Goal: Transaction & Acquisition: Purchase product/service

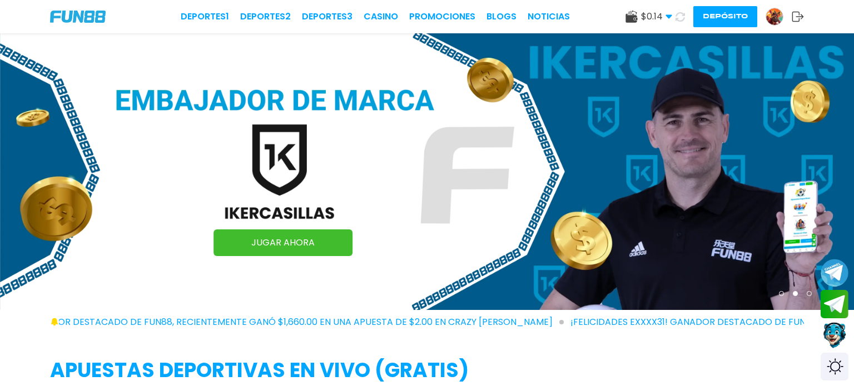
click at [715, 11] on button "Depósito" at bounding box center [725, 16] width 64 height 21
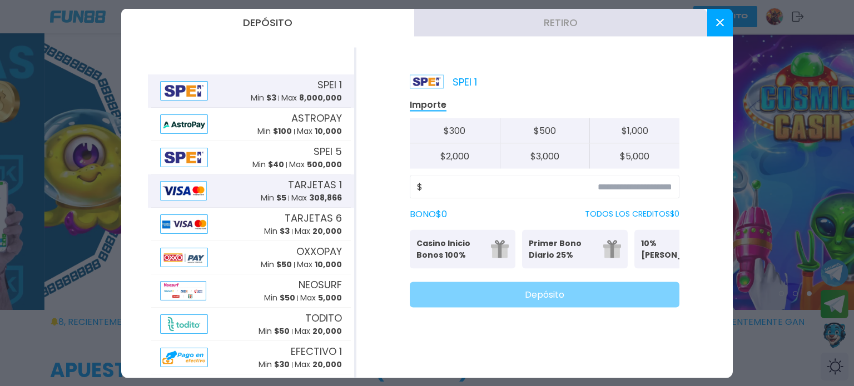
click at [280, 187] on div "TARJETAS 1 Min $ 5 Max 308,866" at bounding box center [301, 190] width 81 height 27
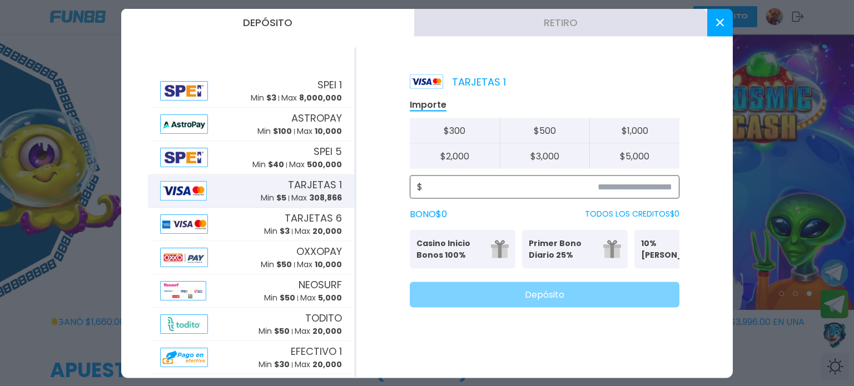
click at [470, 184] on input at bounding box center [548, 186] width 250 height 13
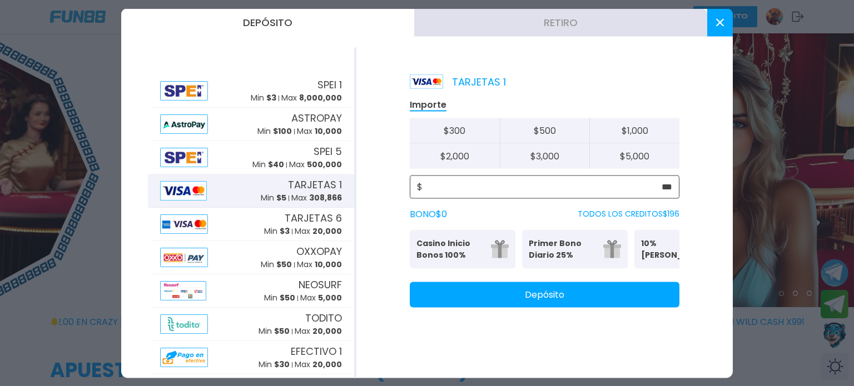
type input "***"
click at [480, 307] on button "Depósito" at bounding box center [545, 295] width 270 height 26
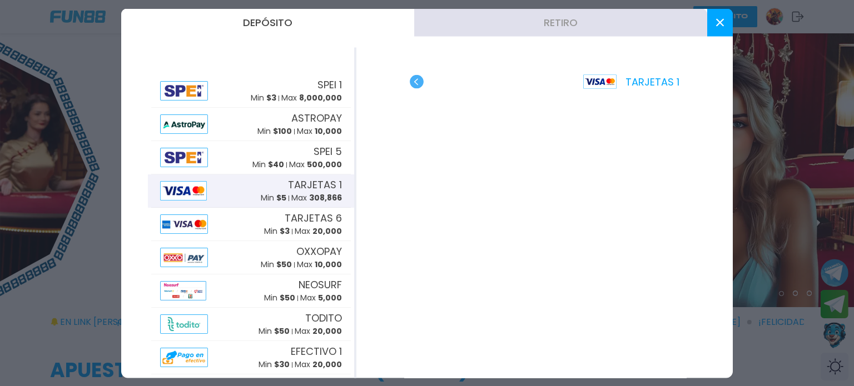
click at [417, 88] on use "button" at bounding box center [417, 82] width 14 height 14
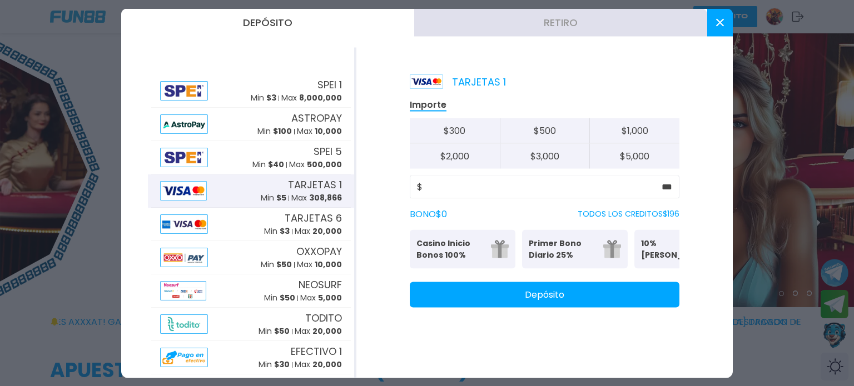
click at [675, 194] on div "$ ***" at bounding box center [545, 186] width 270 height 23
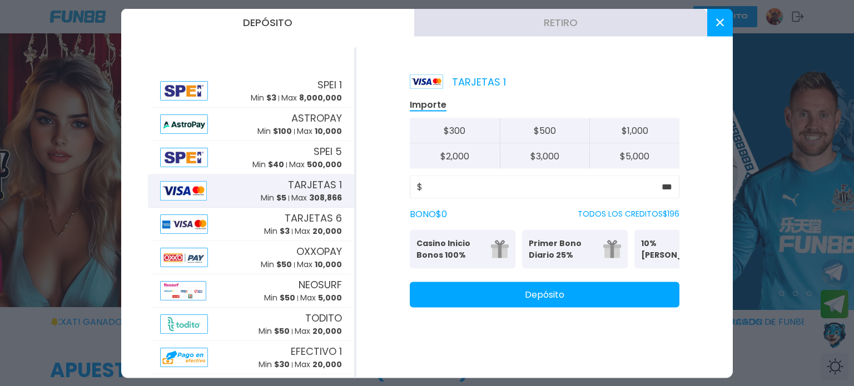
click at [674, 190] on div "$ ***" at bounding box center [545, 186] width 270 height 23
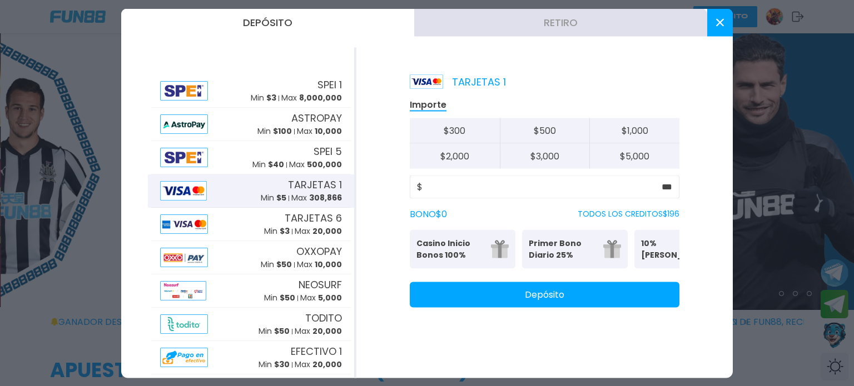
click at [673, 190] on div "$ ***" at bounding box center [545, 186] width 270 height 23
click at [662, 184] on input "***" at bounding box center [548, 186] width 250 height 13
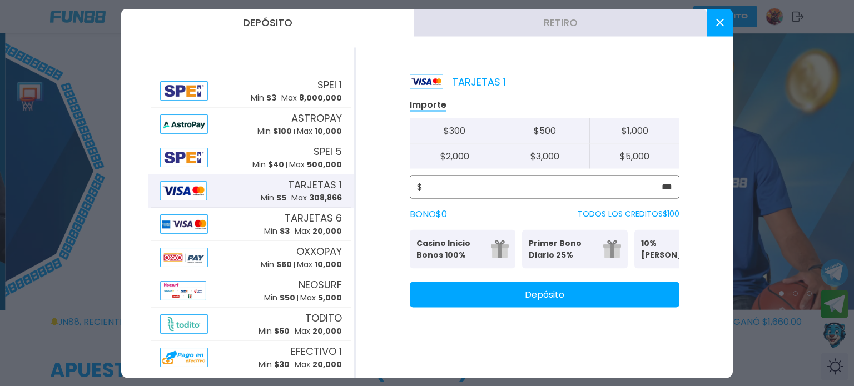
type input "***"
click at [631, 297] on button "Depósito" at bounding box center [545, 295] width 270 height 26
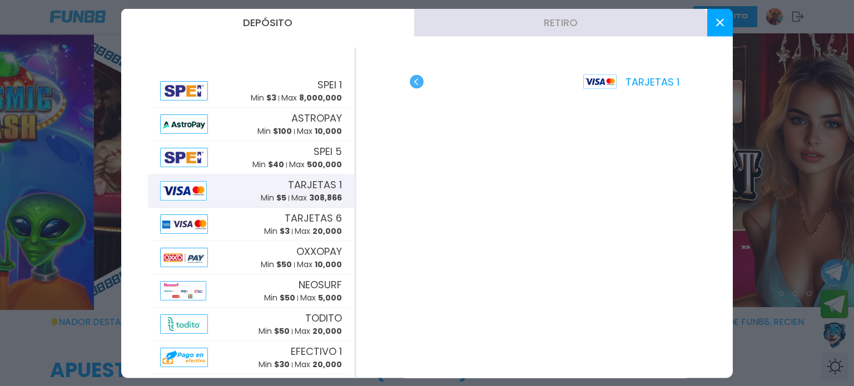
click at [716, 17] on button at bounding box center [720, 22] width 26 height 28
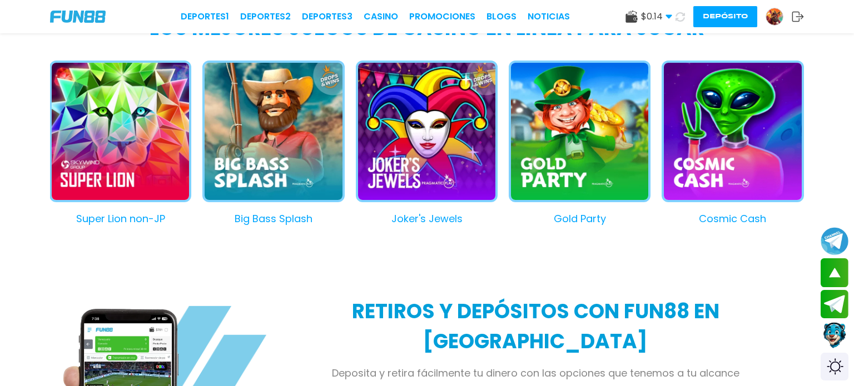
scroll to position [1031, 0]
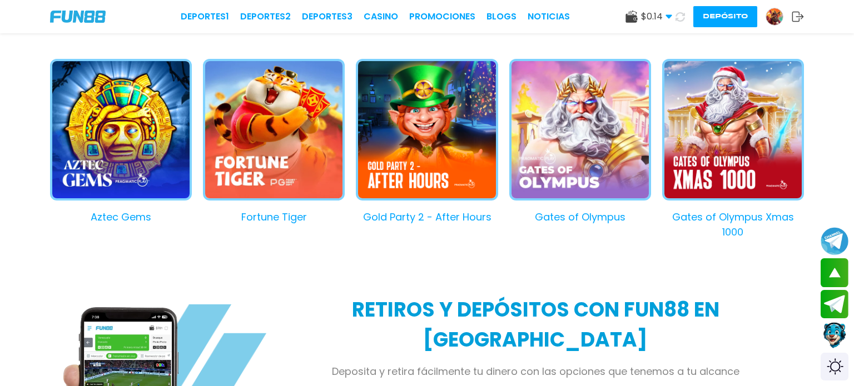
click at [733, 141] on button "Gates of Olympus Xmas 1000" at bounding box center [727, 149] width 153 height 181
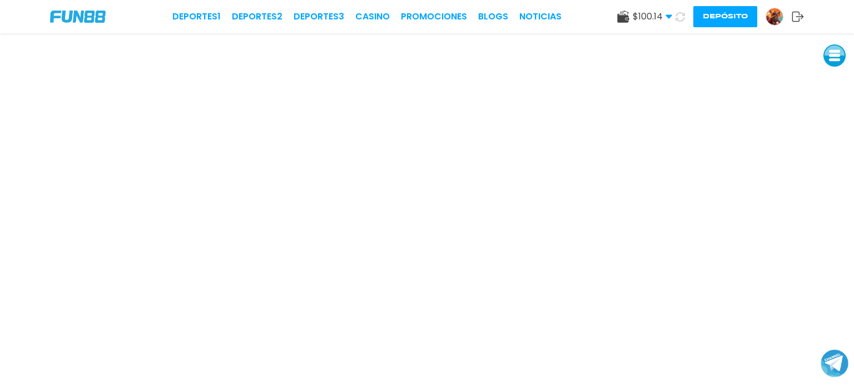
click at [622, 14] on icon at bounding box center [623, 17] width 12 height 12
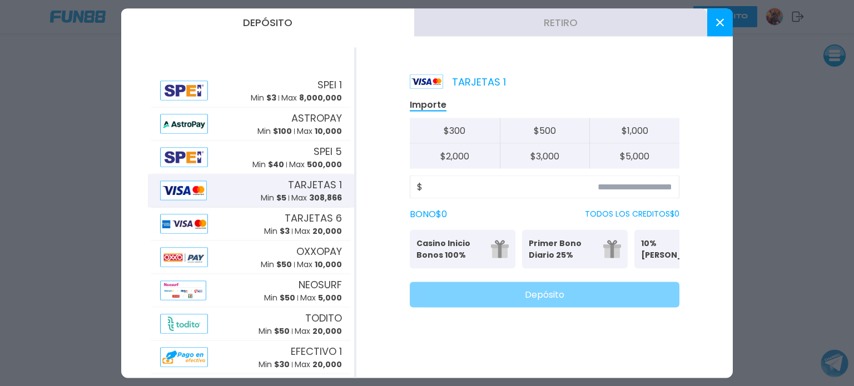
click at [566, 22] on button "Retiro" at bounding box center [560, 22] width 293 height 28
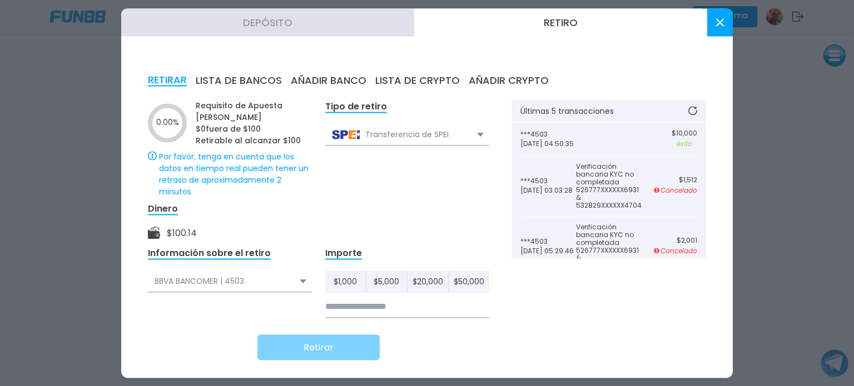
click at [344, 275] on button "$ 1,000" at bounding box center [345, 282] width 41 height 22
type input "*****"
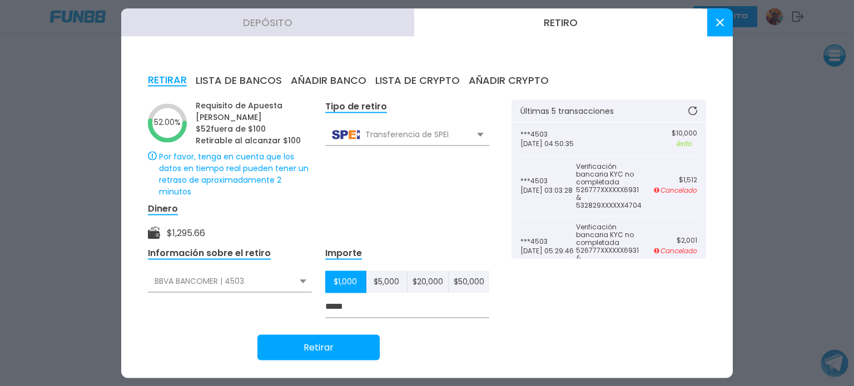
click at [720, 27] on button at bounding box center [720, 22] width 26 height 28
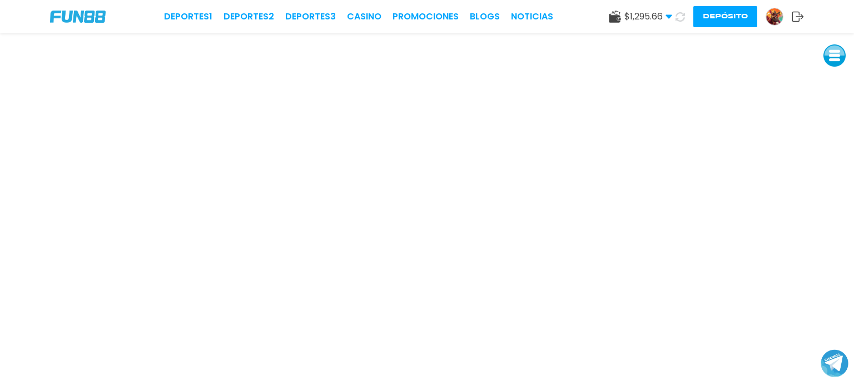
click at [614, 15] on use at bounding box center [615, 17] width 12 height 12
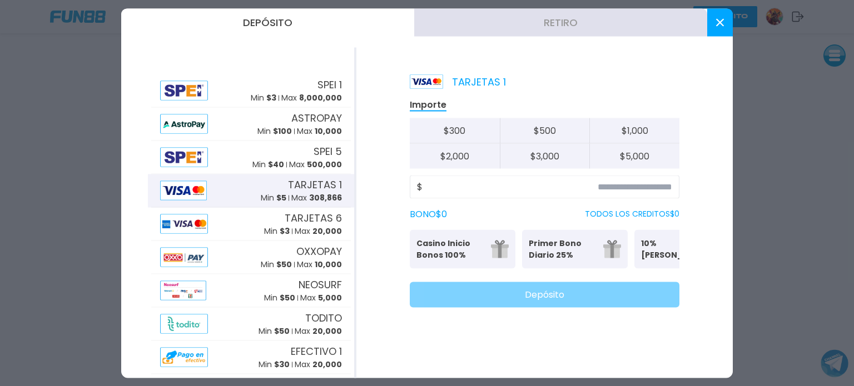
click at [527, 13] on button "Retiro" at bounding box center [560, 22] width 293 height 28
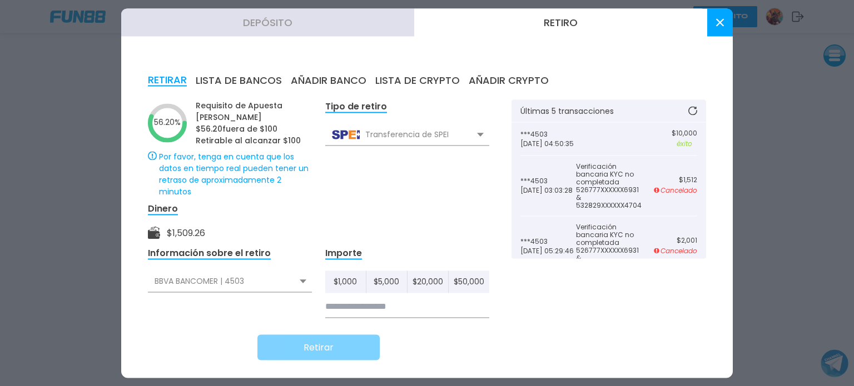
click at [720, 20] on icon at bounding box center [720, 22] width 8 height 8
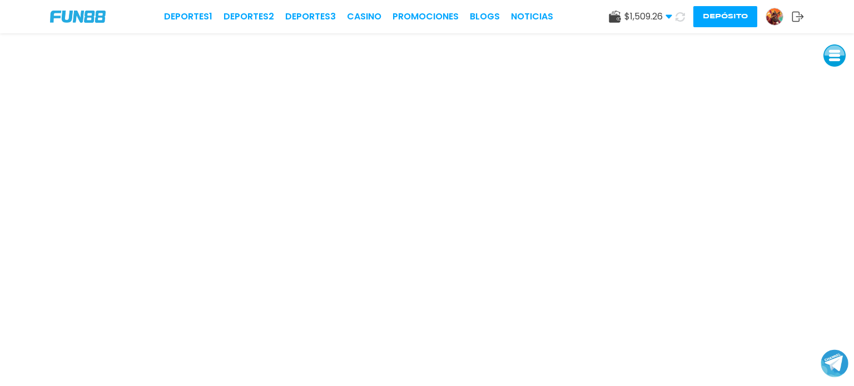
click at [611, 15] on use at bounding box center [615, 17] width 12 height 12
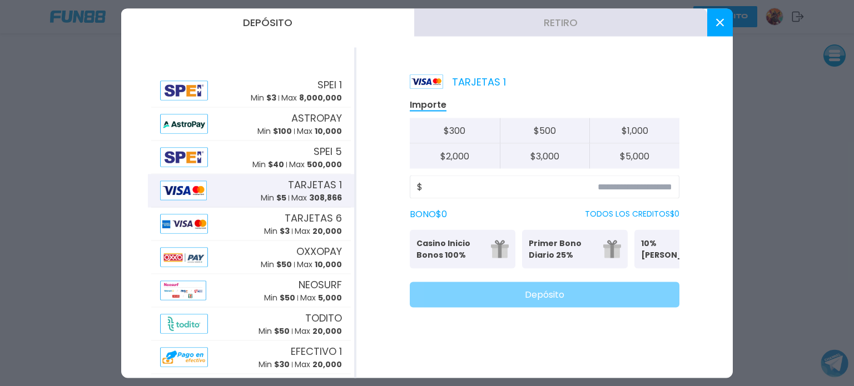
click at [524, 16] on button "Retiro" at bounding box center [560, 22] width 293 height 28
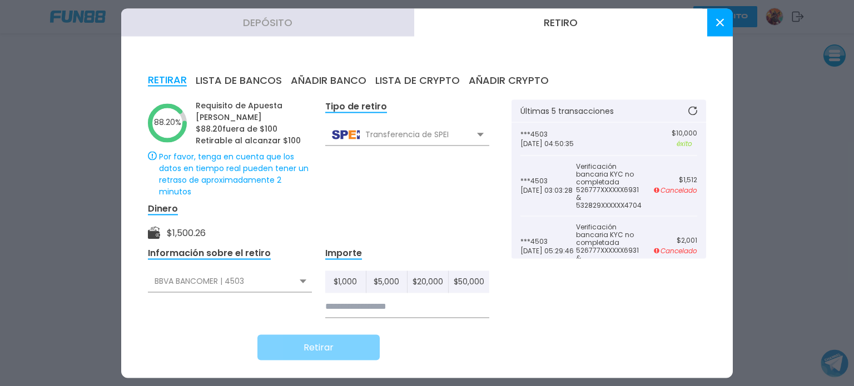
click at [716, 28] on button at bounding box center [720, 22] width 26 height 28
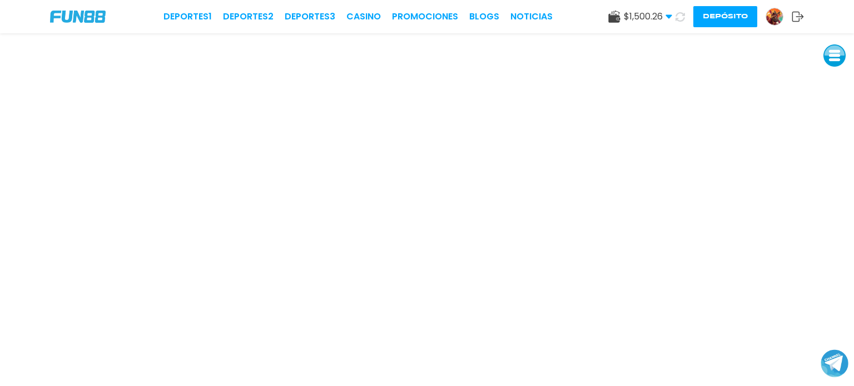
click at [608, 11] on icon at bounding box center [614, 17] width 12 height 12
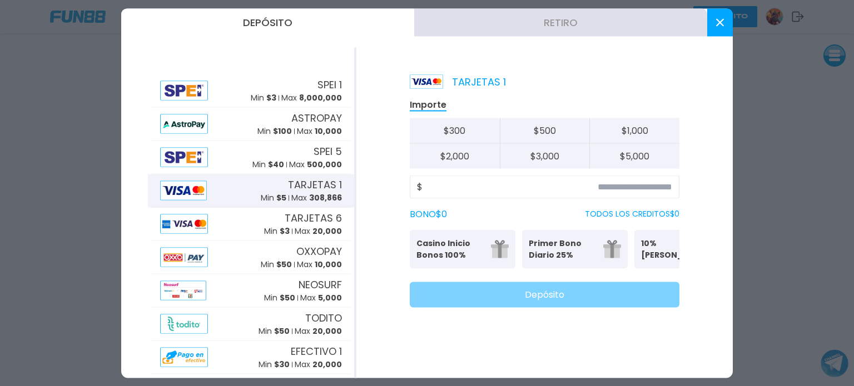
click at [552, 29] on button "Retiro" at bounding box center [560, 22] width 293 height 28
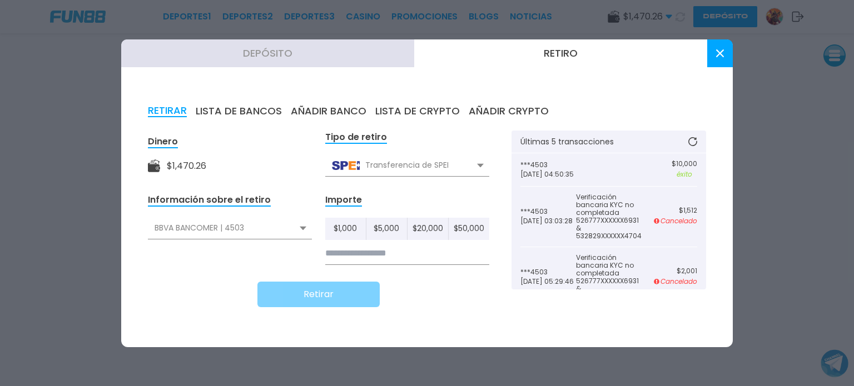
click at [370, 250] on input at bounding box center [407, 253] width 164 height 23
click at [345, 224] on button "$ 1,000" at bounding box center [345, 229] width 41 height 22
type input "*****"
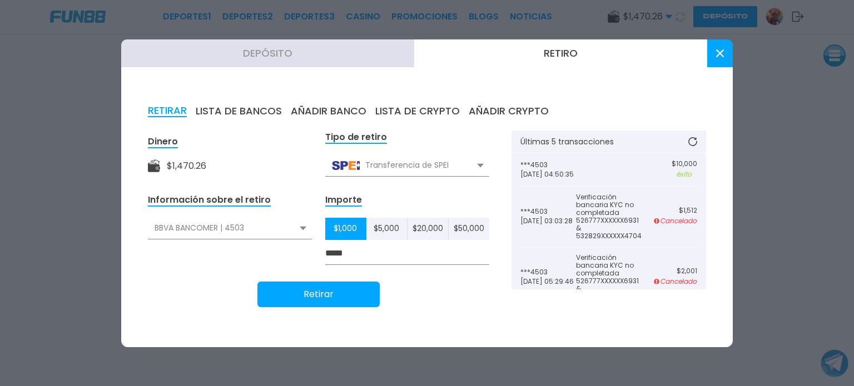
click at [336, 290] on button "Retirar" at bounding box center [318, 295] width 122 height 26
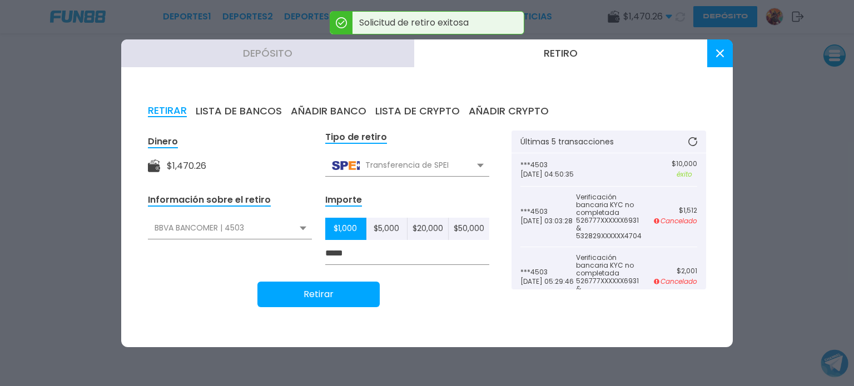
click at [691, 143] on icon at bounding box center [692, 141] width 9 height 9
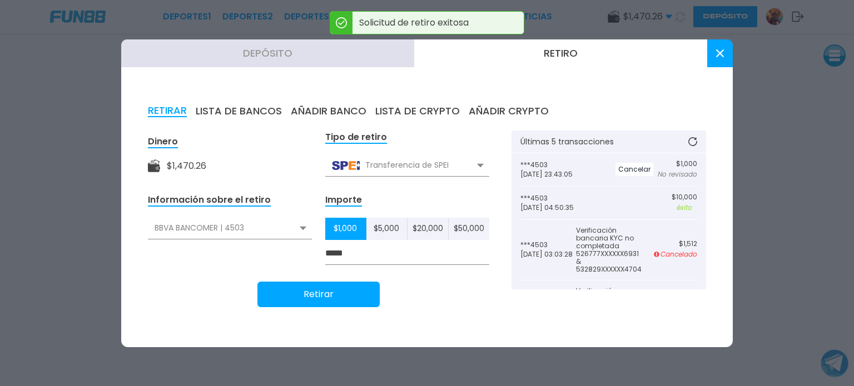
click at [719, 58] on button at bounding box center [720, 53] width 26 height 28
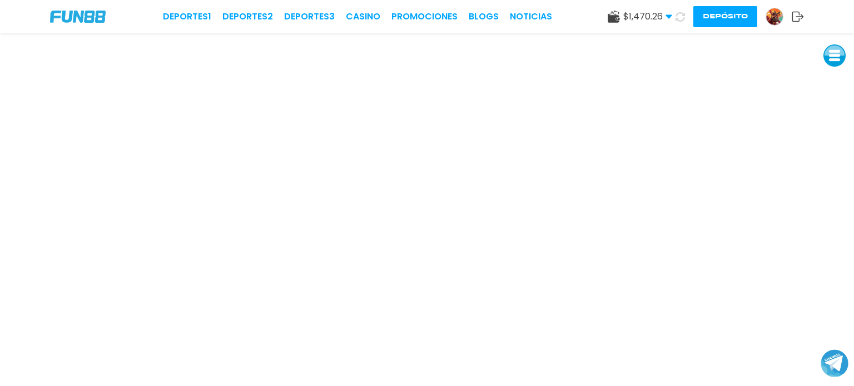
click at [614, 16] on use at bounding box center [614, 17] width 12 height 12
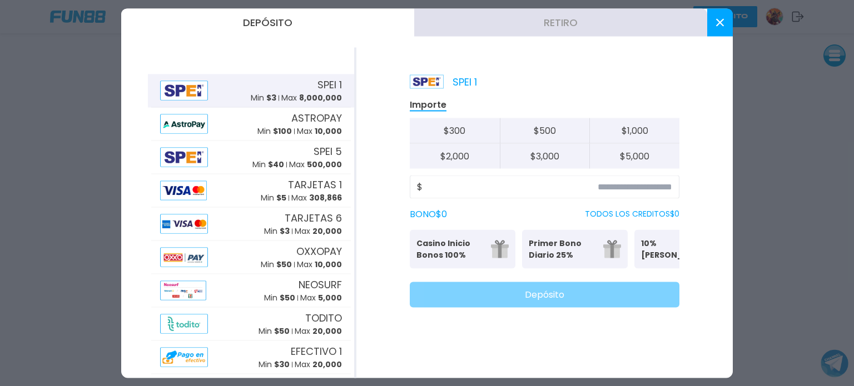
click at [604, 23] on button "Retiro" at bounding box center [560, 22] width 293 height 28
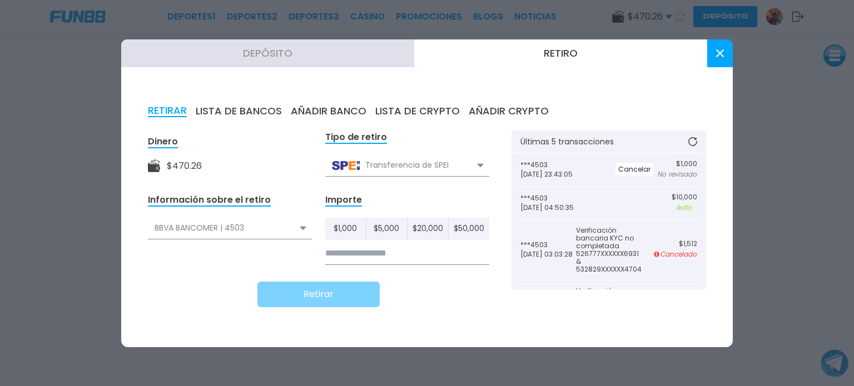
click at [720, 48] on button at bounding box center [720, 53] width 26 height 28
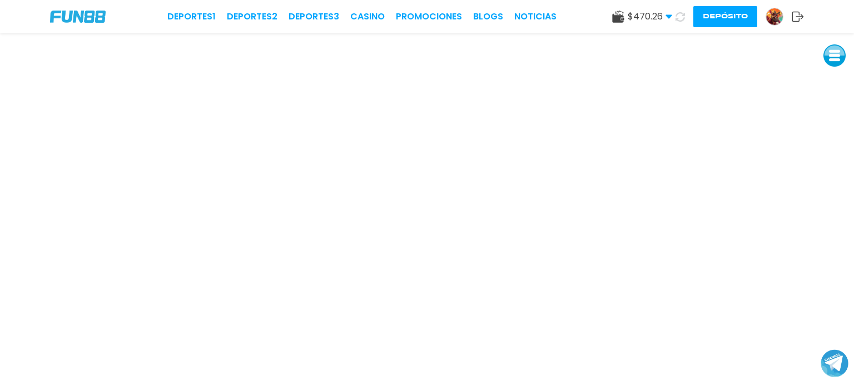
click at [70, 13] on img at bounding box center [78, 17] width 56 height 12
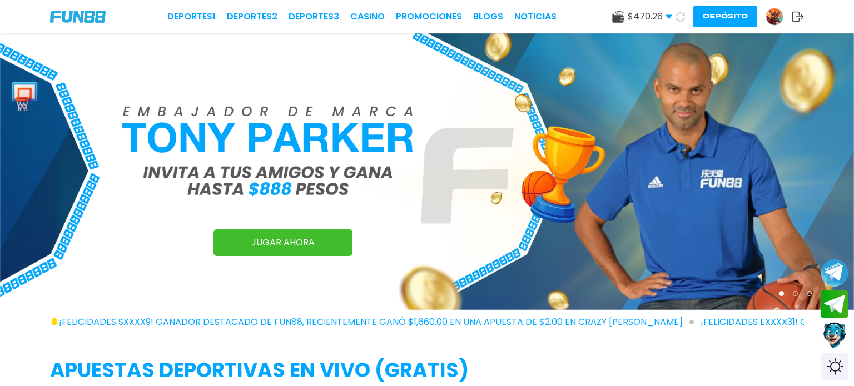
scroll to position [1045, 0]
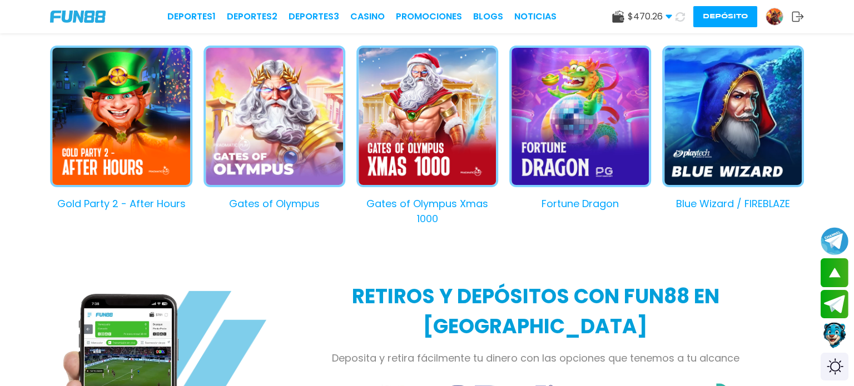
click at [441, 125] on button "Gates of Olympus Xmas 1000" at bounding box center [421, 136] width 153 height 181
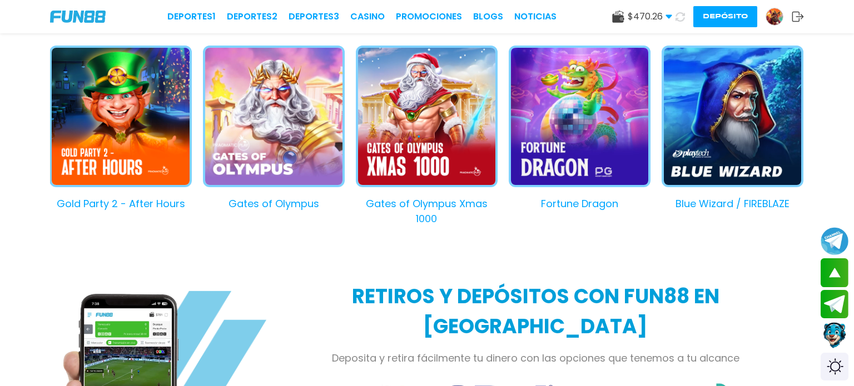
click at [686, 21] on button at bounding box center [680, 16] width 17 height 17
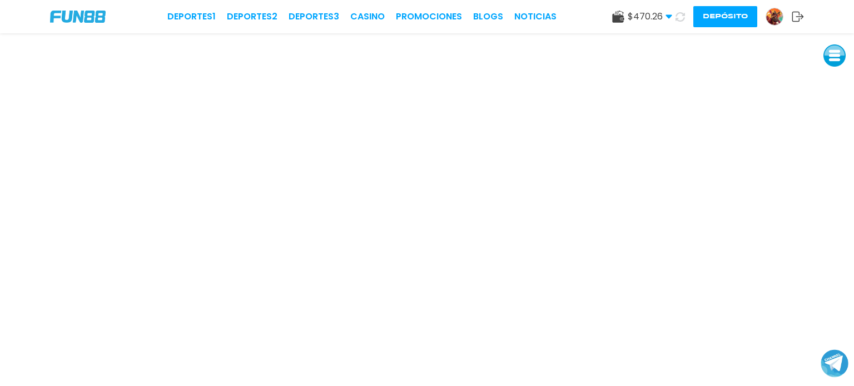
click at [624, 22] on icon at bounding box center [618, 17] width 12 height 12
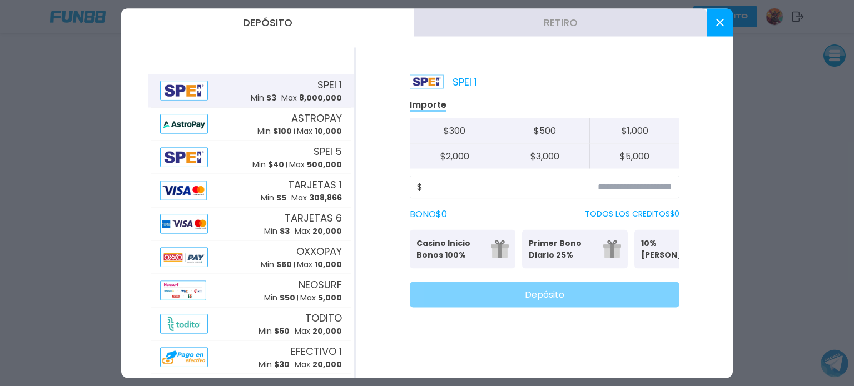
click at [538, 31] on button "Retiro" at bounding box center [560, 22] width 293 height 28
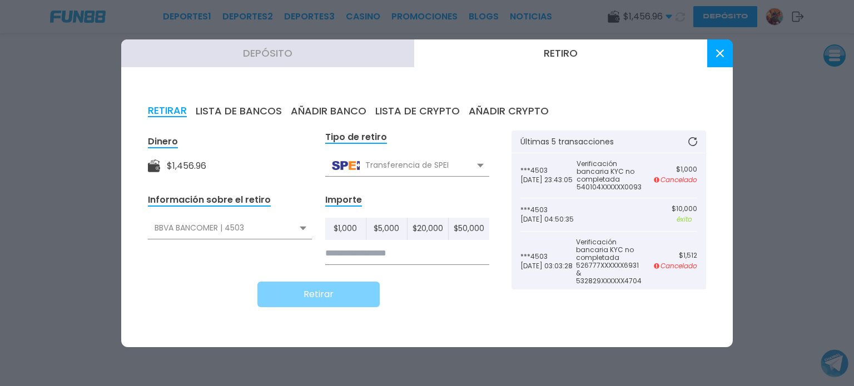
click at [708, 63] on button at bounding box center [720, 53] width 26 height 28
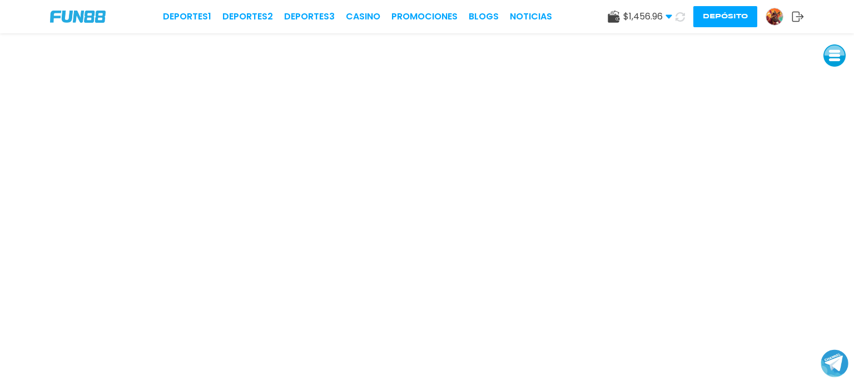
click at [618, 16] on div "$ 1,456.96 Dinero Real $ 1,456.96 Depósito Retiro" at bounding box center [640, 16] width 65 height 13
click at [611, 18] on use at bounding box center [614, 17] width 12 height 12
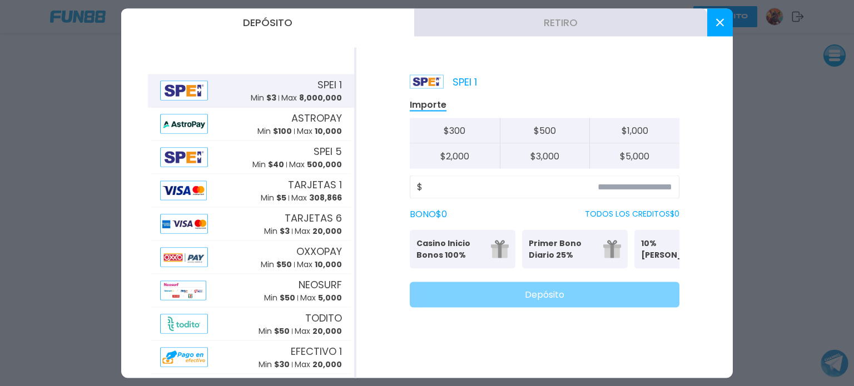
click at [593, 23] on button "Retiro" at bounding box center [560, 22] width 293 height 28
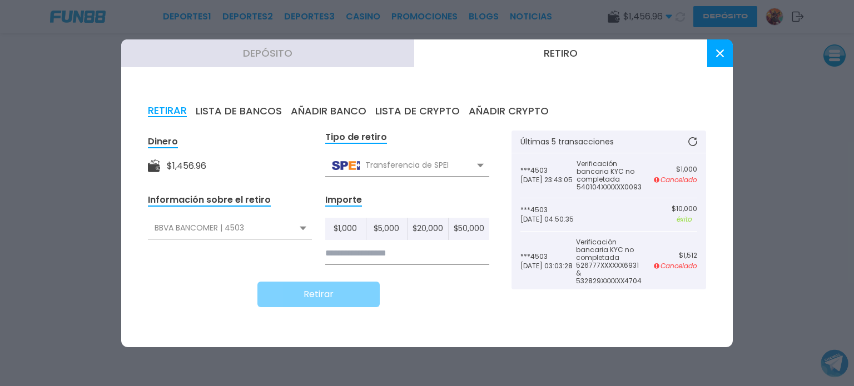
click at [713, 49] on button at bounding box center [720, 53] width 26 height 28
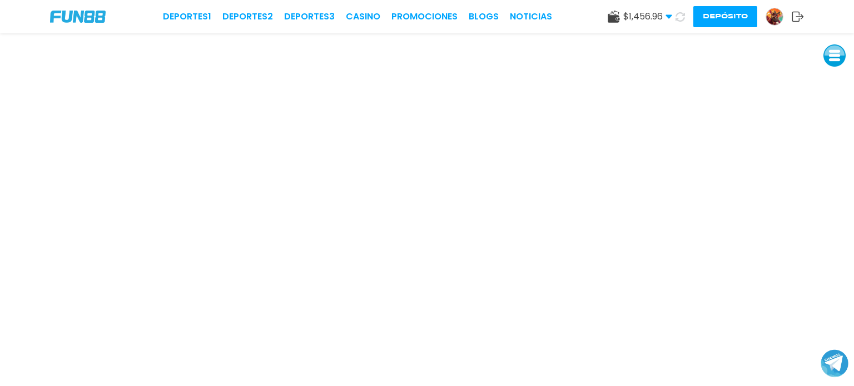
click at [611, 16] on use at bounding box center [614, 17] width 12 height 12
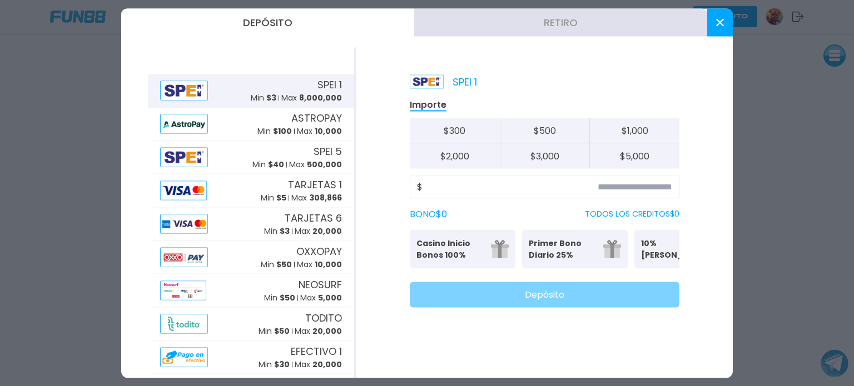
click at [564, 25] on button "Retiro" at bounding box center [560, 22] width 293 height 28
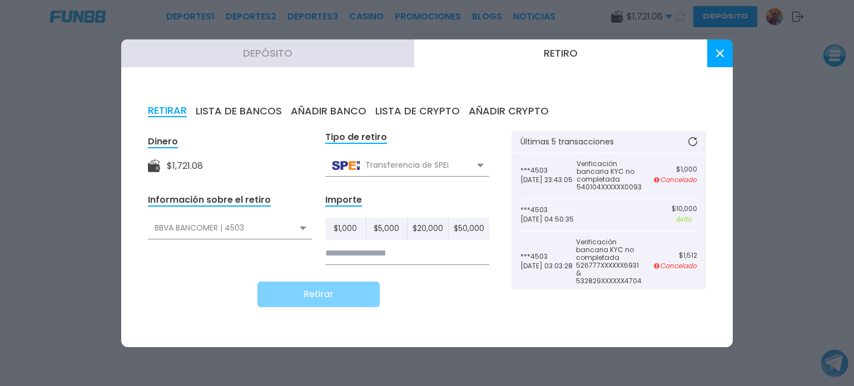
click at [715, 57] on button at bounding box center [720, 53] width 26 height 28
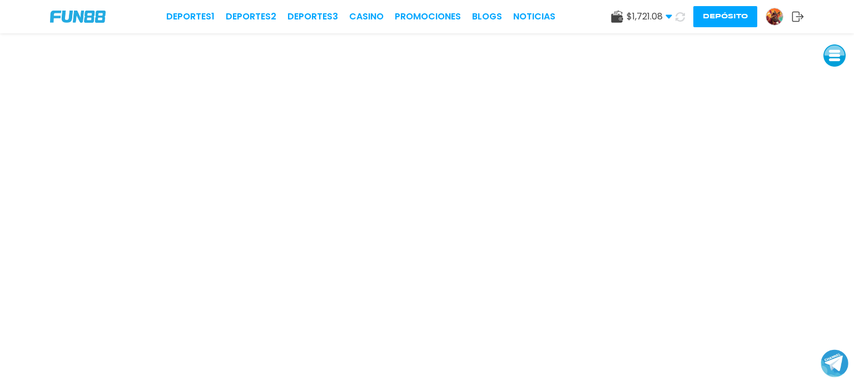
click at [621, 12] on use at bounding box center [617, 17] width 12 height 12
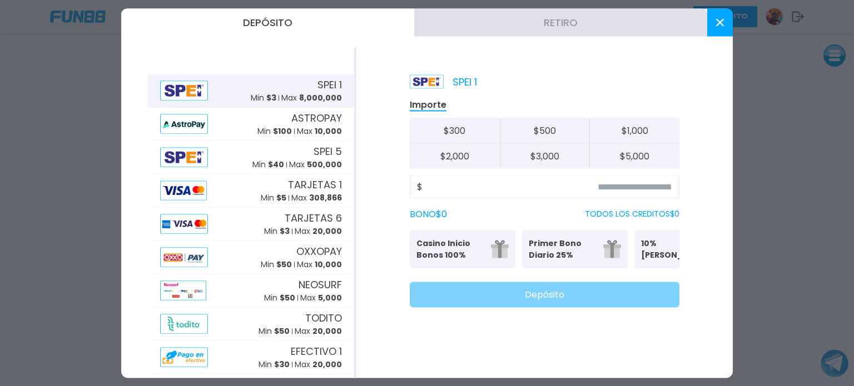
click at [547, 26] on button "Retiro" at bounding box center [560, 22] width 293 height 28
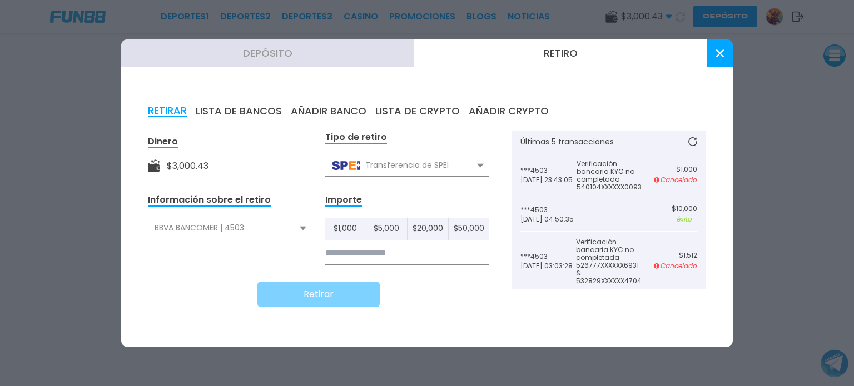
click at [390, 261] on input at bounding box center [407, 253] width 164 height 23
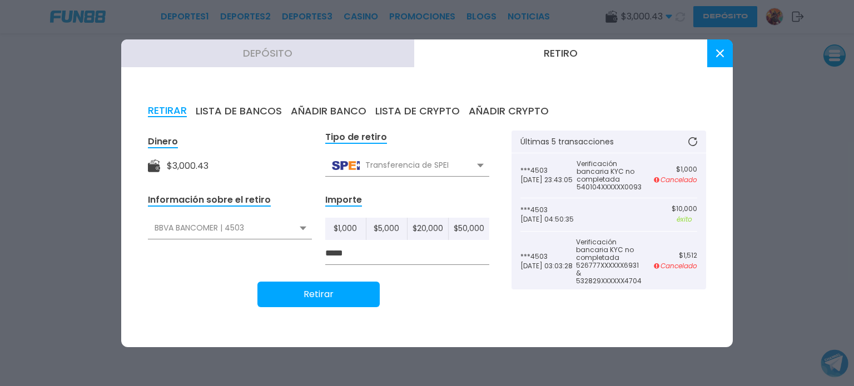
type input "*****"
click at [354, 296] on button "Retirar" at bounding box center [318, 295] width 122 height 26
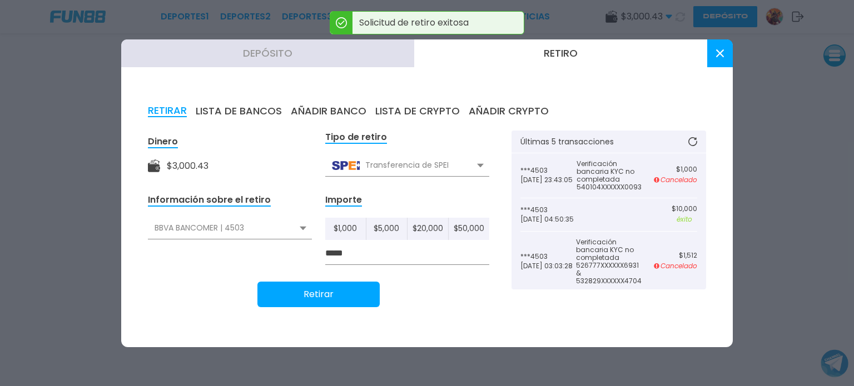
click at [724, 61] on button at bounding box center [720, 53] width 26 height 28
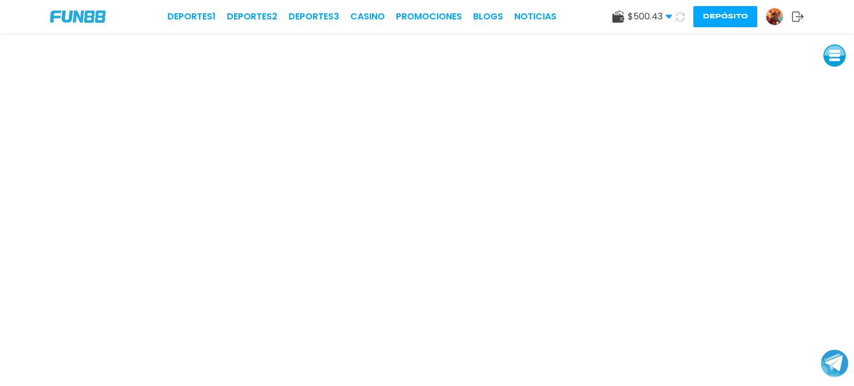
click at [89, 22] on img at bounding box center [78, 17] width 56 height 12
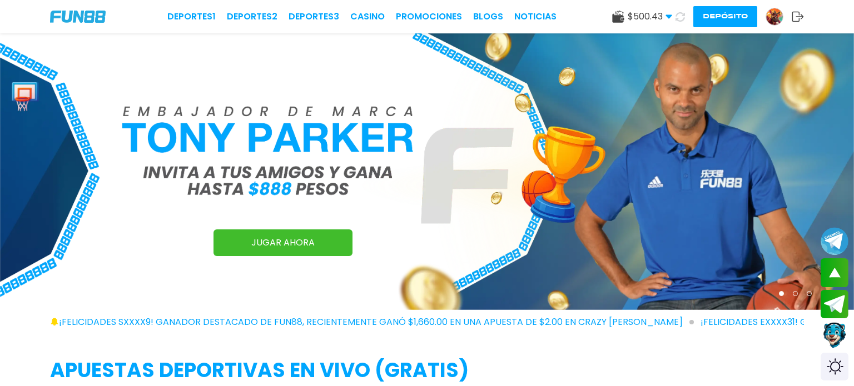
scroll to position [899, 0]
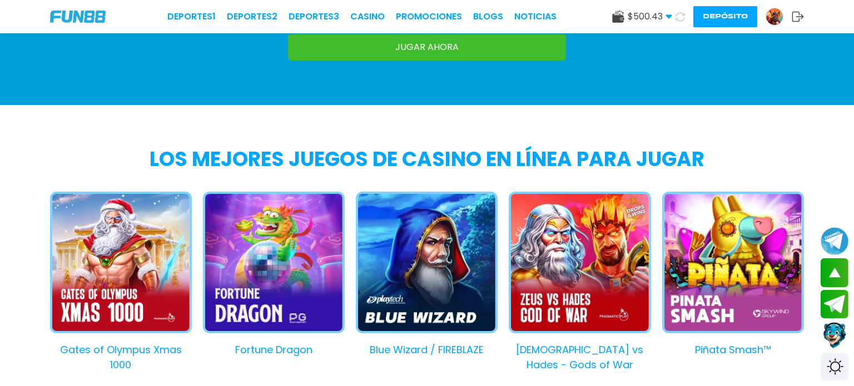
click at [133, 277] on button "Gates of Olympus Xmas 1000" at bounding box center [115, 282] width 153 height 181
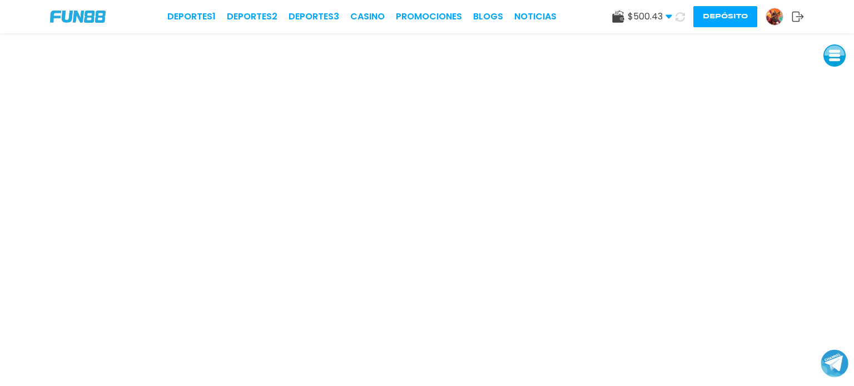
click at [618, 17] on use at bounding box center [618, 17] width 12 height 12
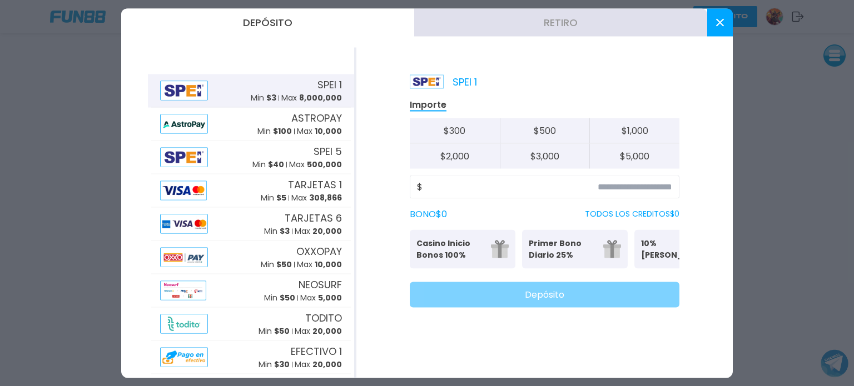
click at [589, 9] on button "Retiro" at bounding box center [560, 22] width 293 height 28
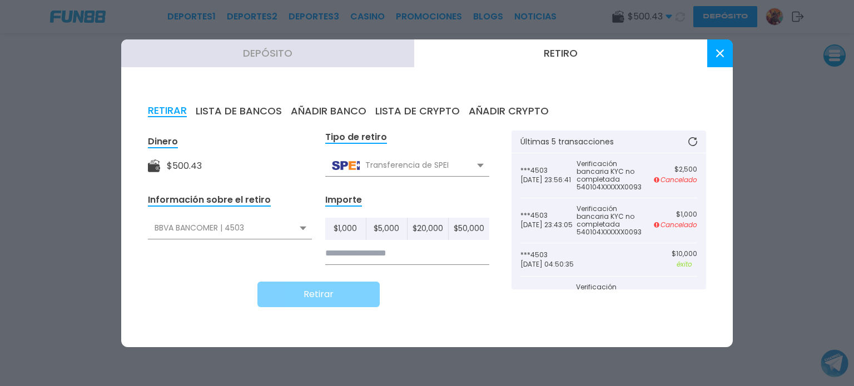
click at [722, 54] on icon at bounding box center [720, 53] width 8 height 8
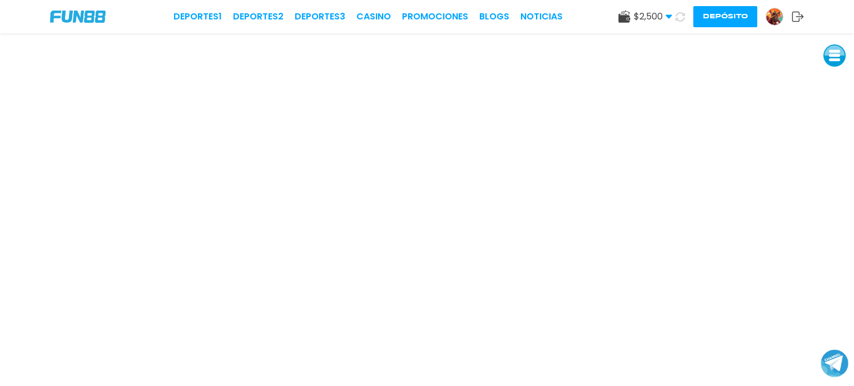
click at [71, 14] on img at bounding box center [78, 17] width 56 height 12
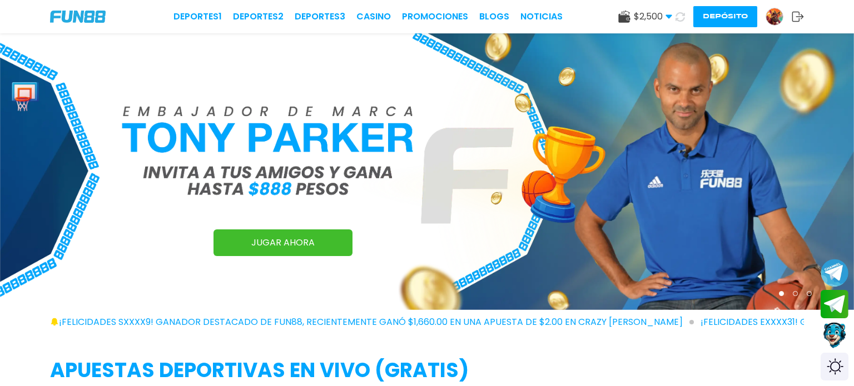
click at [622, 16] on use at bounding box center [624, 17] width 12 height 12
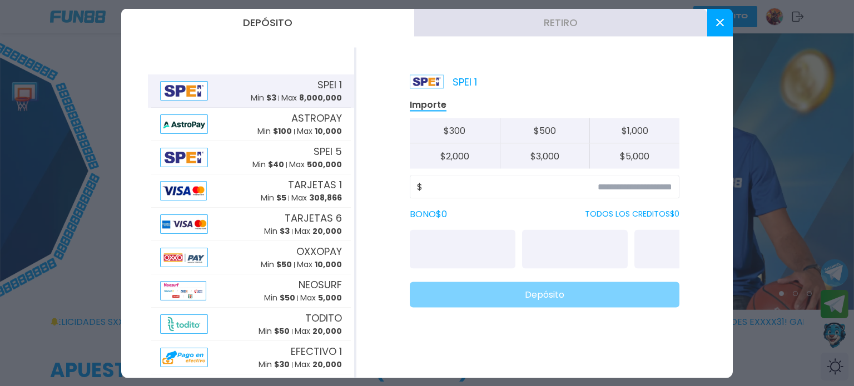
click at [607, 22] on button "Retiro" at bounding box center [560, 22] width 293 height 28
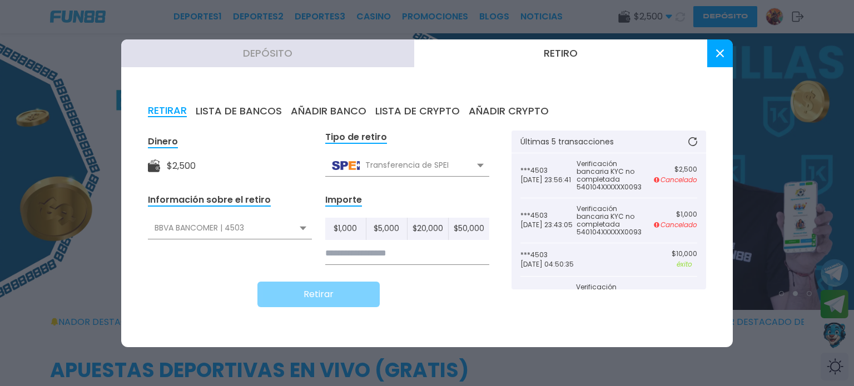
click at [438, 260] on input at bounding box center [407, 253] width 164 height 23
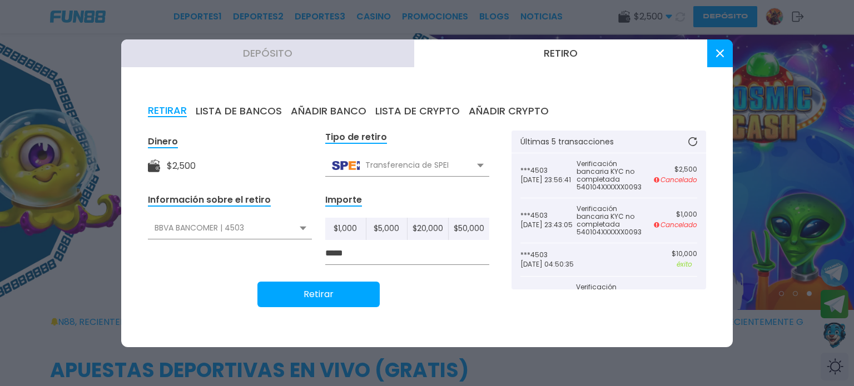
type input "*****"
click at [328, 301] on button "Retirar" at bounding box center [318, 295] width 122 height 26
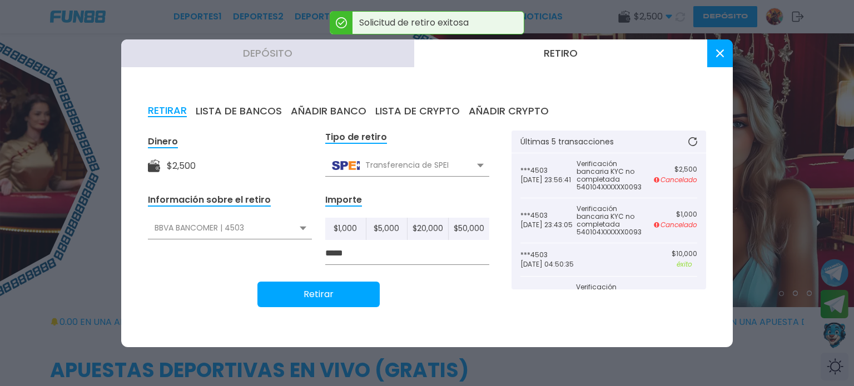
click at [57, 335] on div at bounding box center [427, 193] width 854 height 386
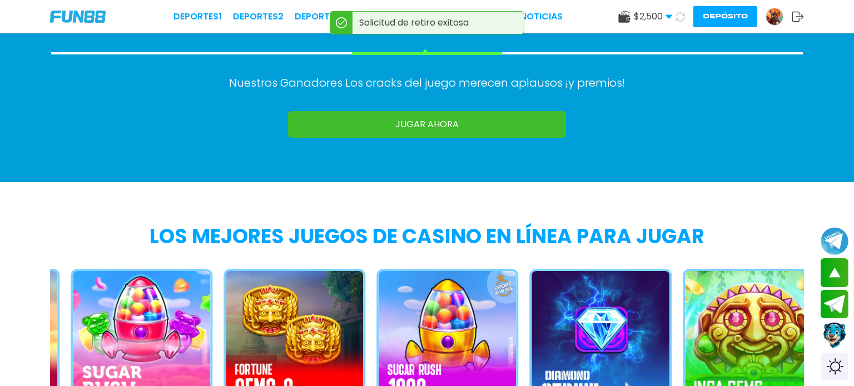
scroll to position [834, 0]
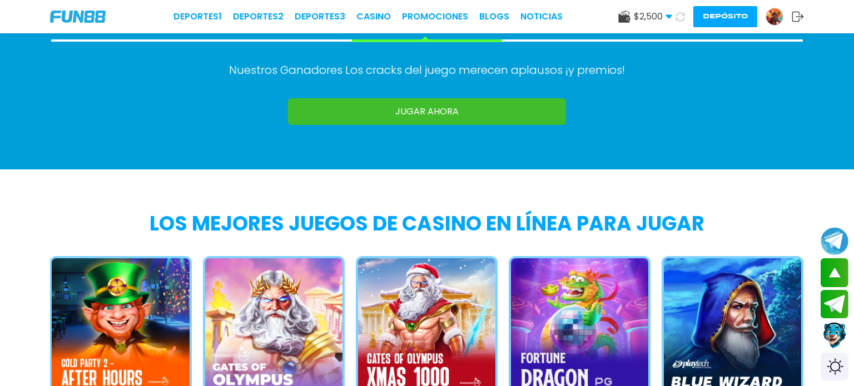
click at [428, 321] on button "Gates of Olympus Xmas 1000" at bounding box center [421, 346] width 153 height 181
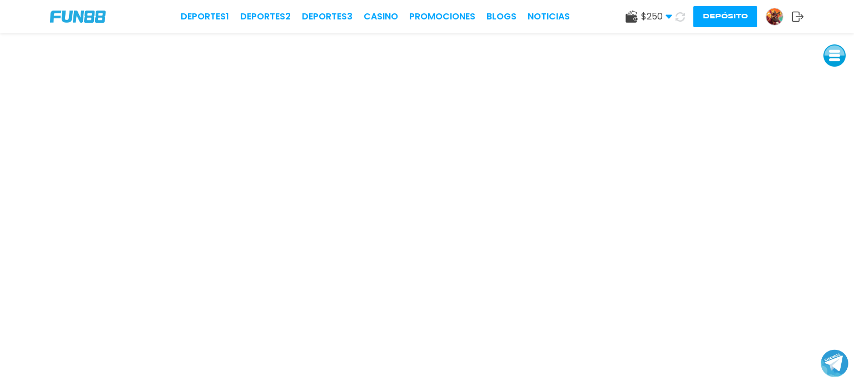
click at [77, 6] on div "Deportes 1 Deportes 2 Deportes 3 CASINO Promociones BLOGS NOTICIAS $ 250 Dinero…" at bounding box center [427, 16] width 854 height 33
click at [76, 16] on img at bounding box center [78, 17] width 56 height 12
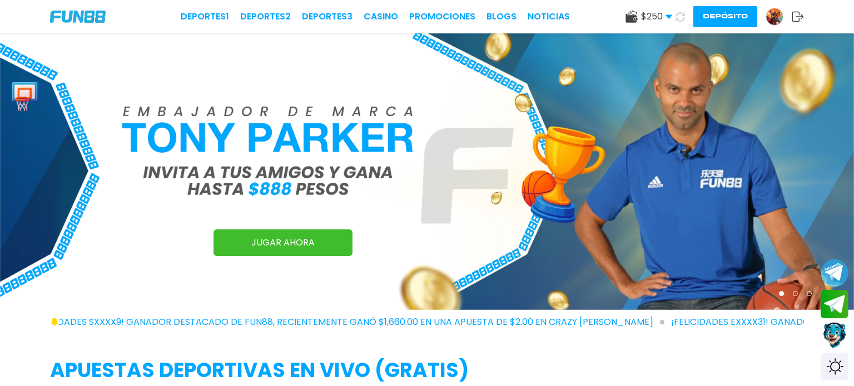
click at [631, 18] on use at bounding box center [632, 17] width 12 height 12
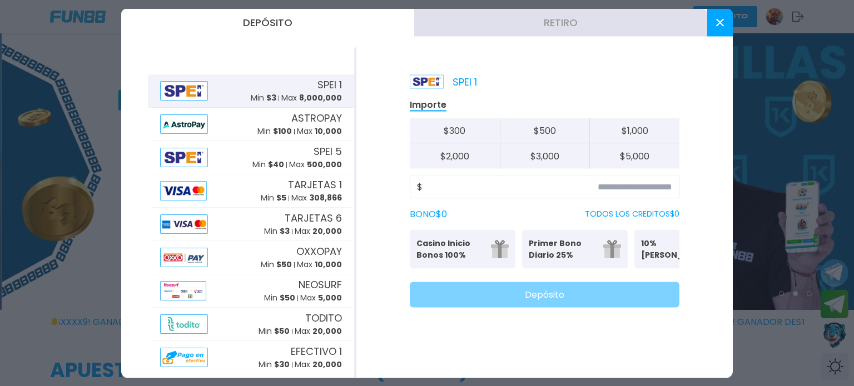
click at [619, 25] on button "Retiro" at bounding box center [560, 22] width 293 height 28
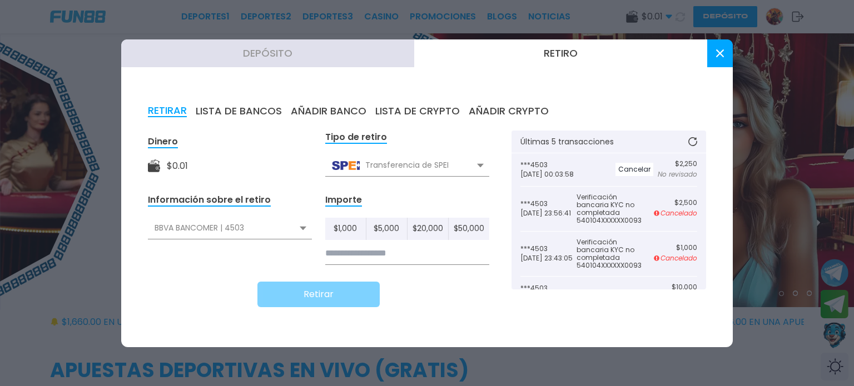
click at [628, 167] on button "Cancelar" at bounding box center [635, 169] width 38 height 13
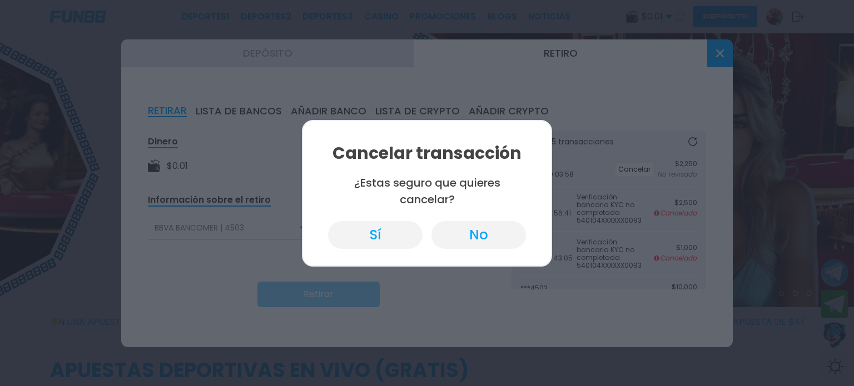
click at [379, 240] on button "Sí" at bounding box center [375, 235] width 95 height 28
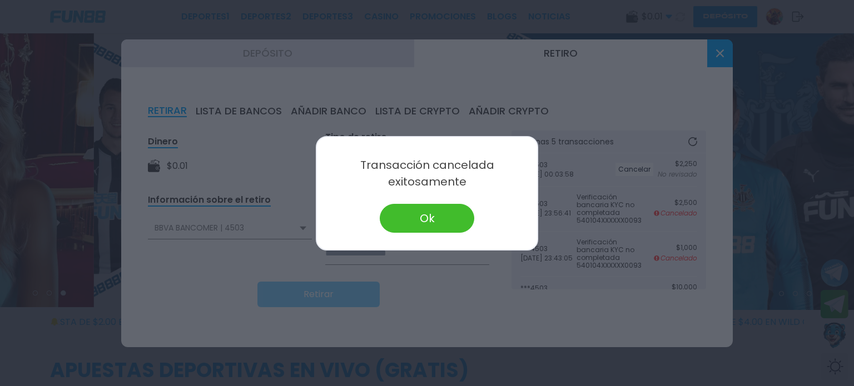
click at [419, 226] on button "Ok" at bounding box center [427, 218] width 95 height 29
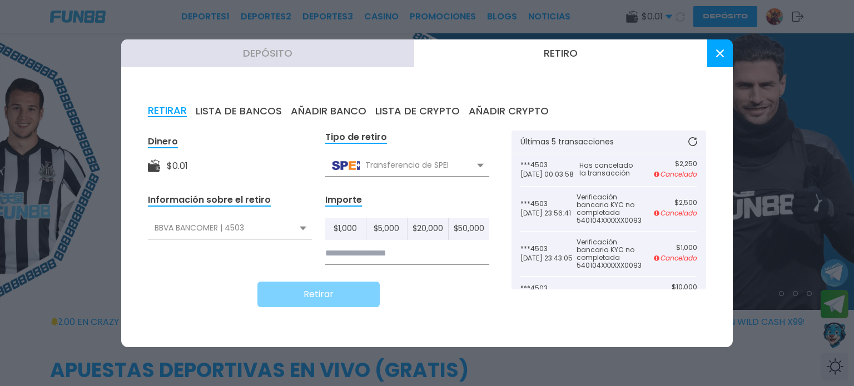
click at [729, 57] on button at bounding box center [720, 53] width 26 height 28
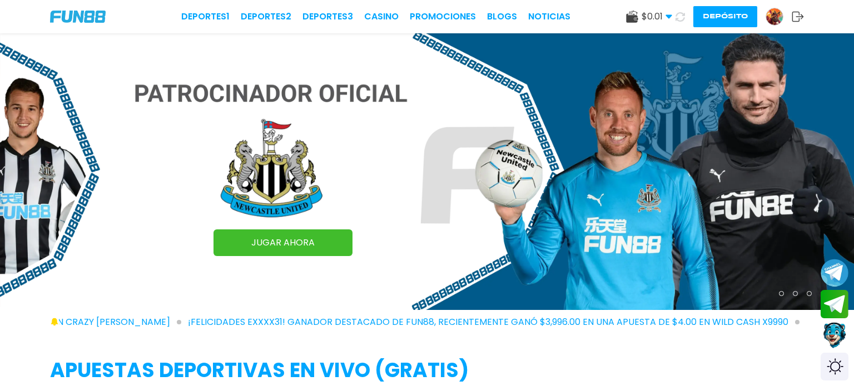
click at [676, 17] on icon at bounding box center [680, 17] width 11 height 11
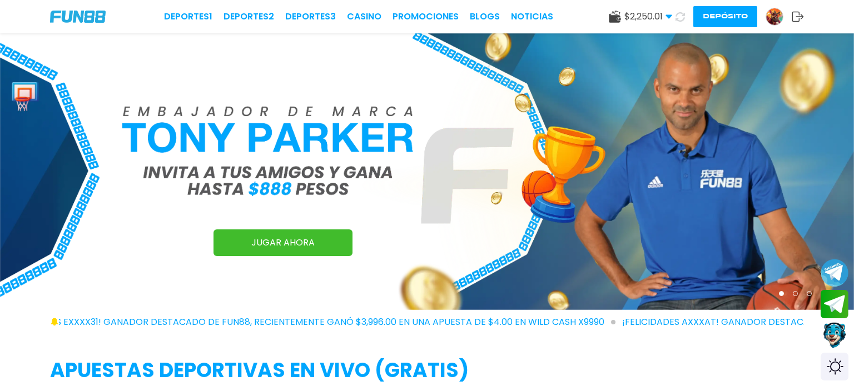
click at [618, 18] on icon at bounding box center [615, 17] width 12 height 12
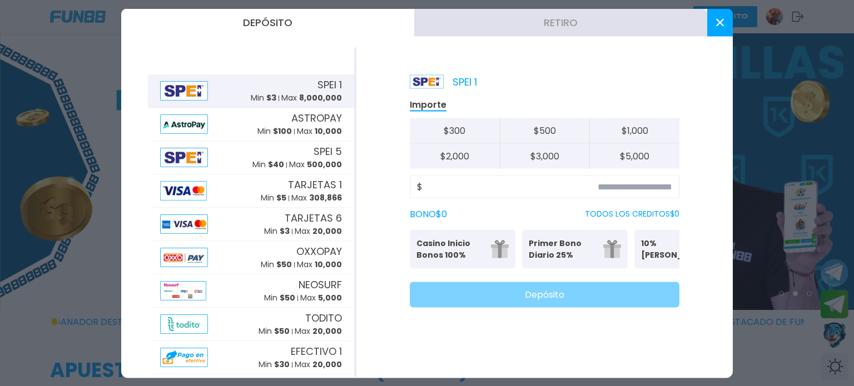
click at [501, 27] on button "Retiro" at bounding box center [560, 22] width 293 height 28
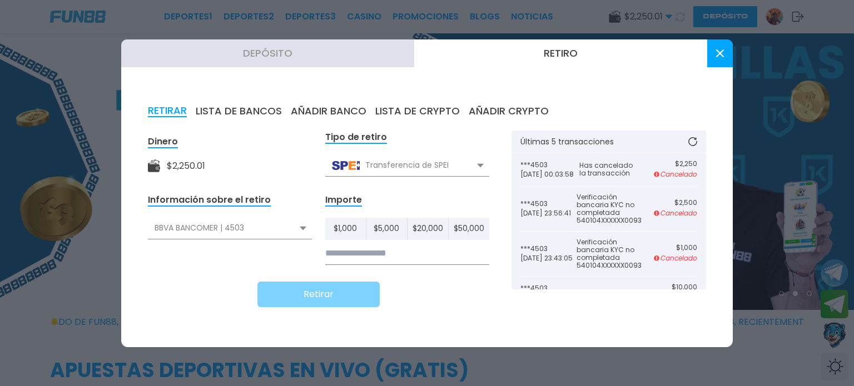
click at [343, 246] on input at bounding box center [407, 253] width 164 height 23
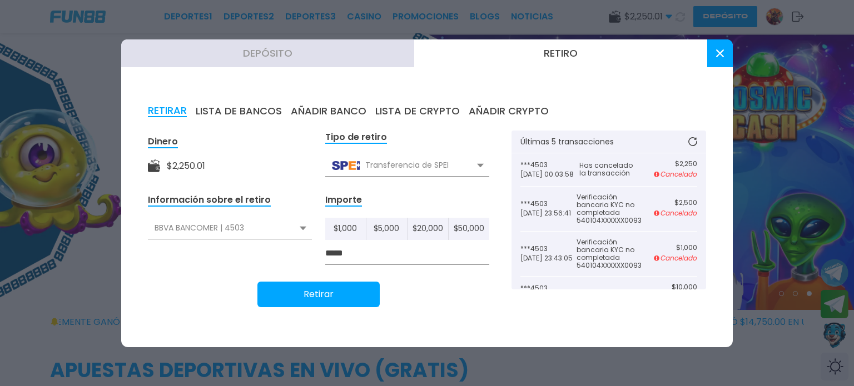
type input "*****"
click at [335, 286] on button "Retirar" at bounding box center [318, 295] width 122 height 26
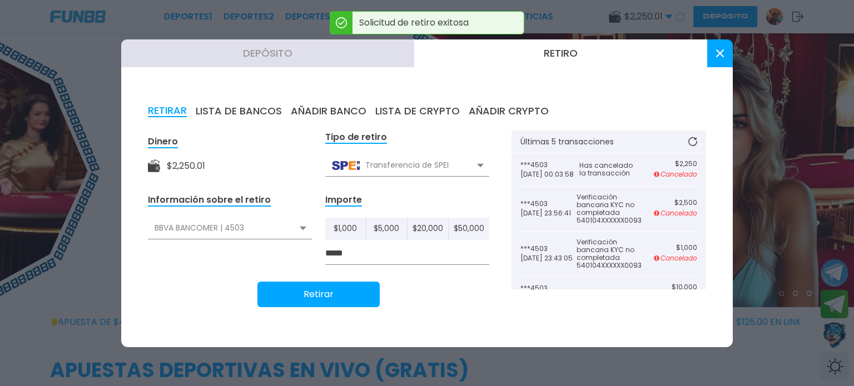
click at [718, 66] on button at bounding box center [720, 53] width 26 height 28
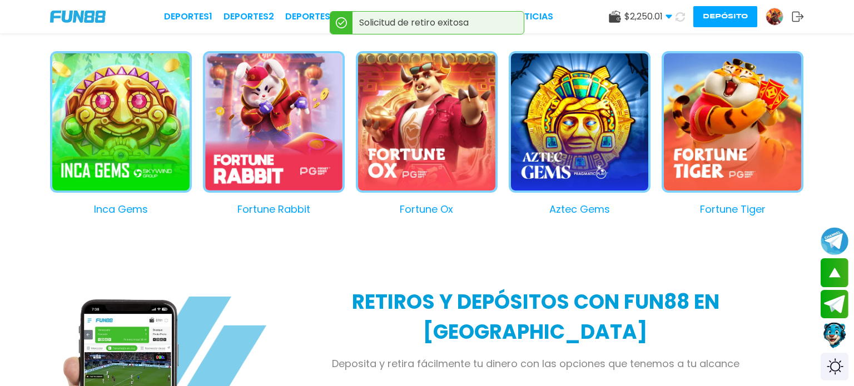
scroll to position [1039, 0]
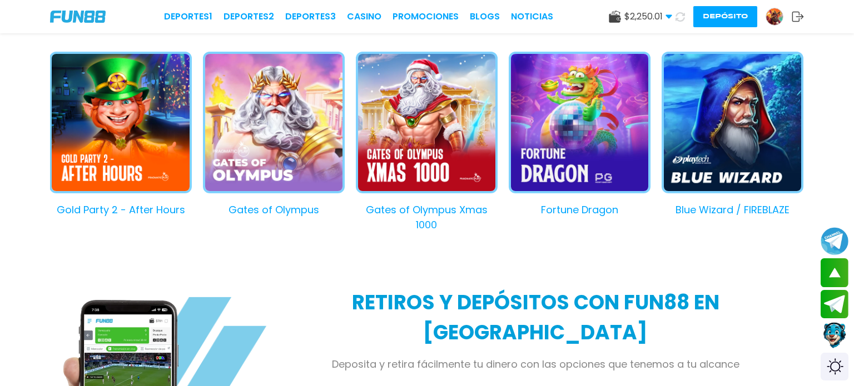
click at [434, 159] on button "Gates of Olympus Xmas 1000" at bounding box center [421, 142] width 153 height 181
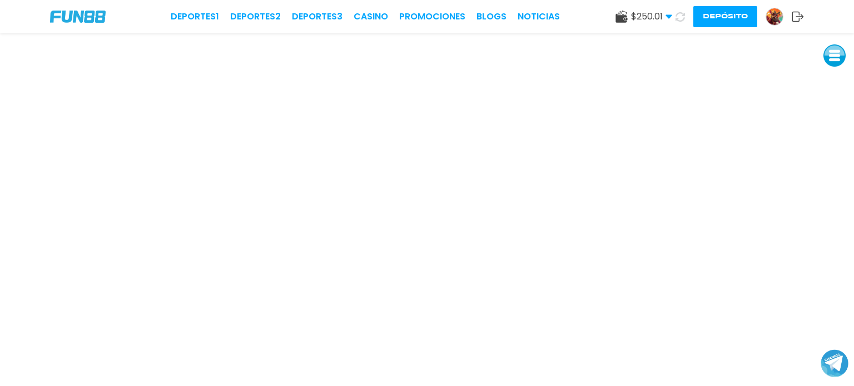
click at [620, 18] on use at bounding box center [622, 17] width 12 height 12
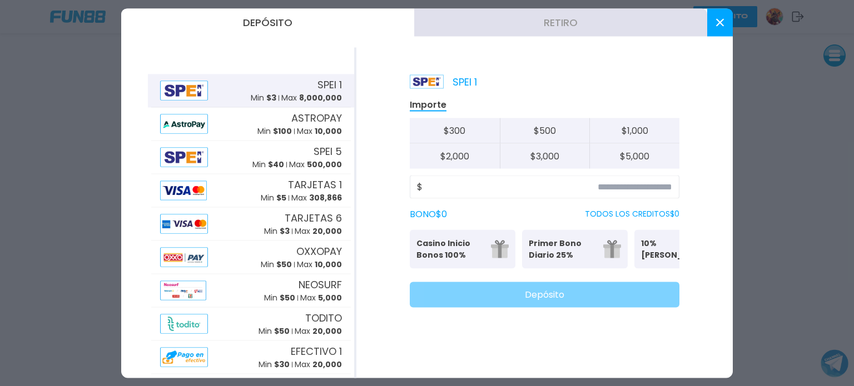
click at [532, 23] on button "Retiro" at bounding box center [560, 22] width 293 height 28
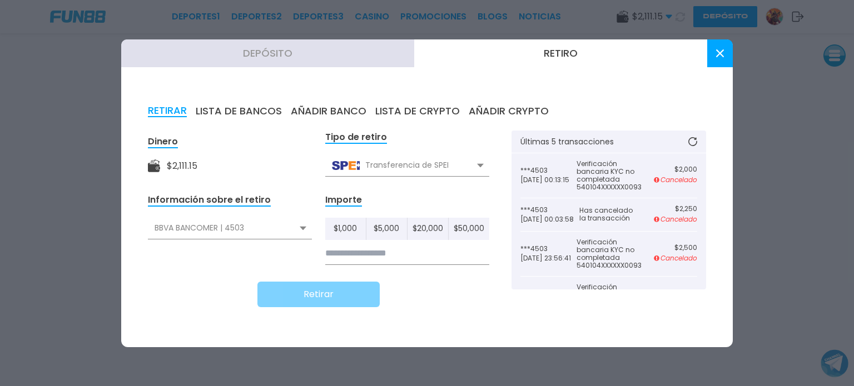
click at [716, 56] on use at bounding box center [720, 53] width 8 height 8
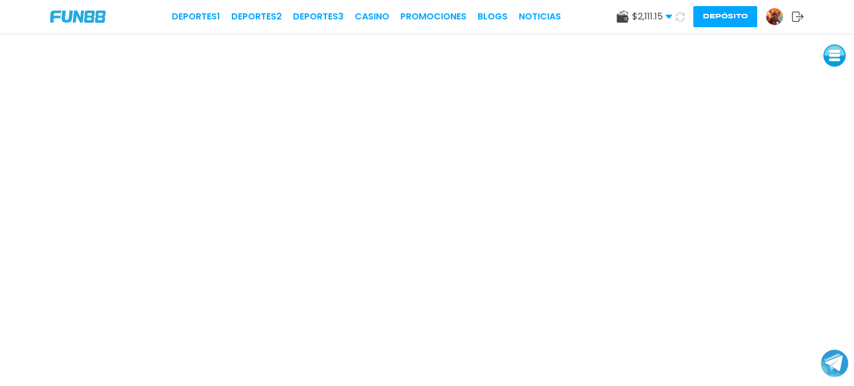
click at [80, 19] on img at bounding box center [78, 17] width 56 height 12
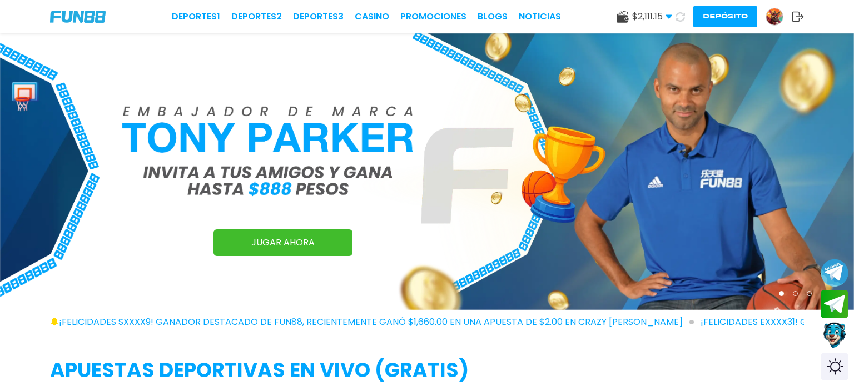
click at [835, 337] on button "Contact customer service" at bounding box center [835, 335] width 28 height 29
click at [836, 339] on button "Contact customer service" at bounding box center [834, 336] width 29 height 30
click at [834, 331] on button "Contact customer service" at bounding box center [834, 336] width 29 height 30
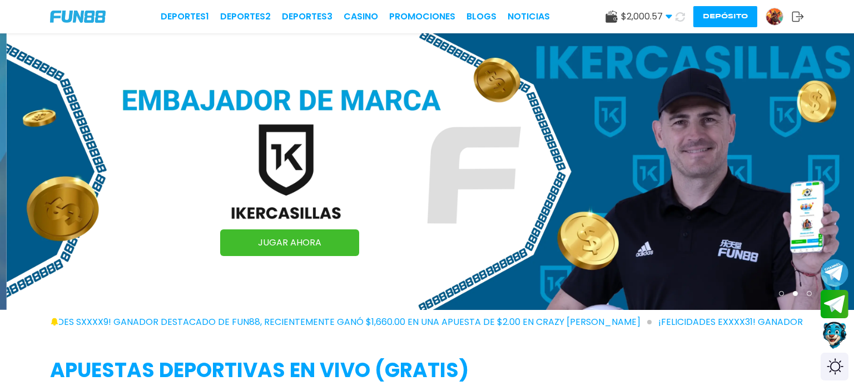
click at [827, 329] on button "Contact customer service" at bounding box center [834, 336] width 29 height 30
